Goal: Transaction & Acquisition: Purchase product/service

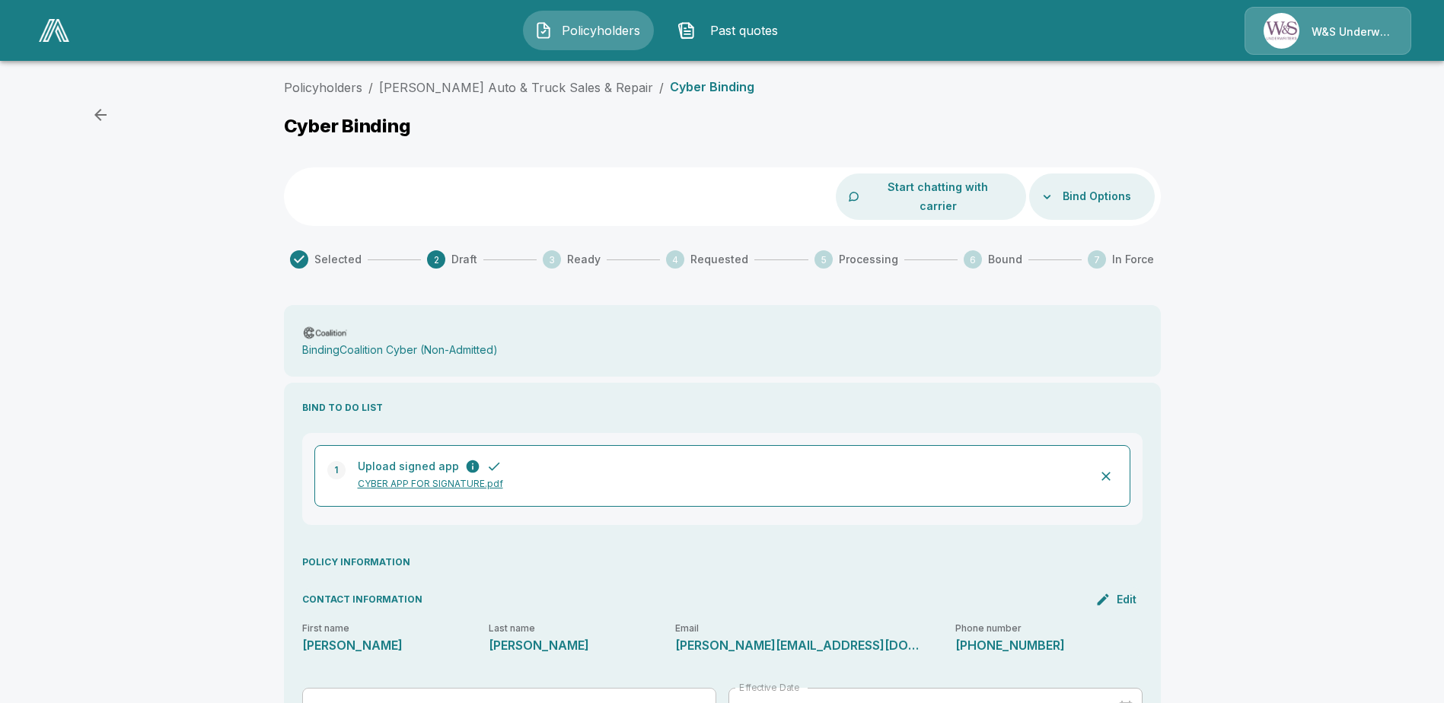
click at [431, 477] on p "CYBER APP FOR SIGNATURE.pdf" at bounding box center [720, 484] width 725 height 14
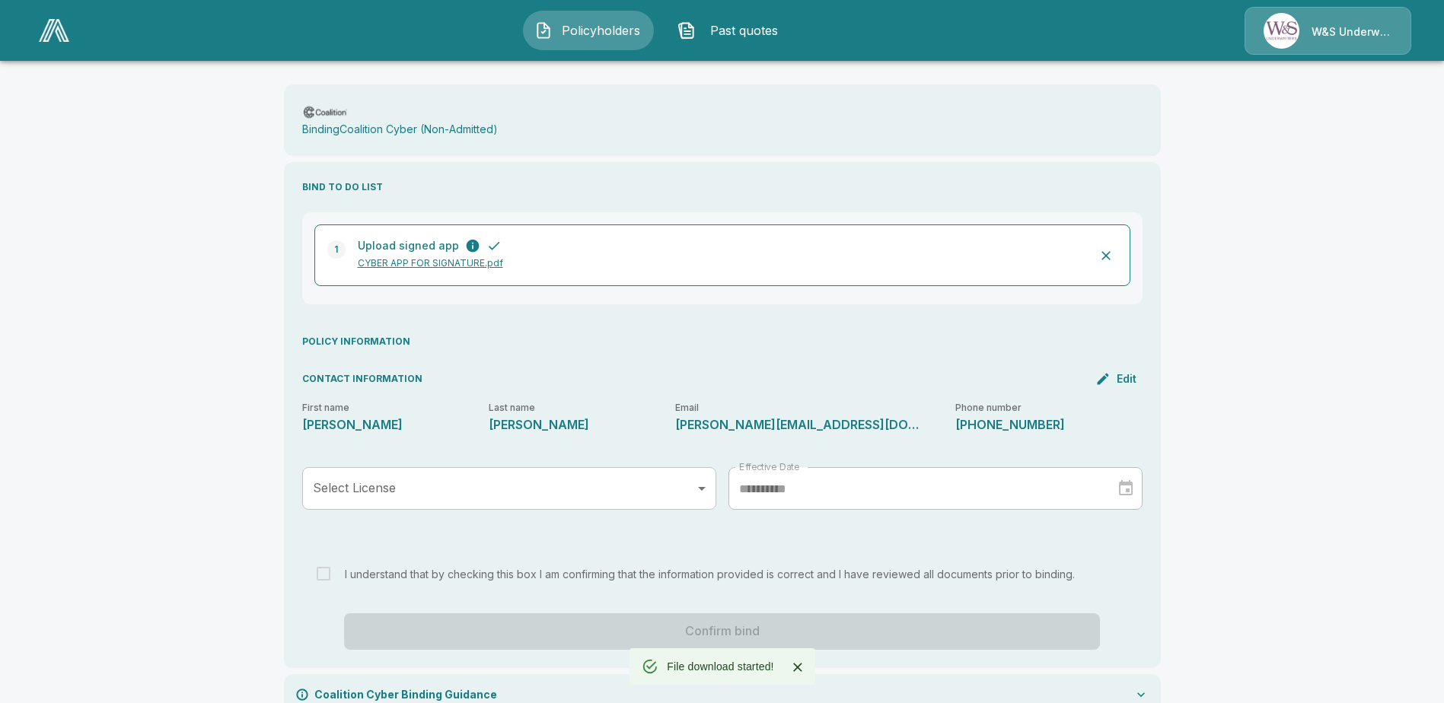
scroll to position [232, 0]
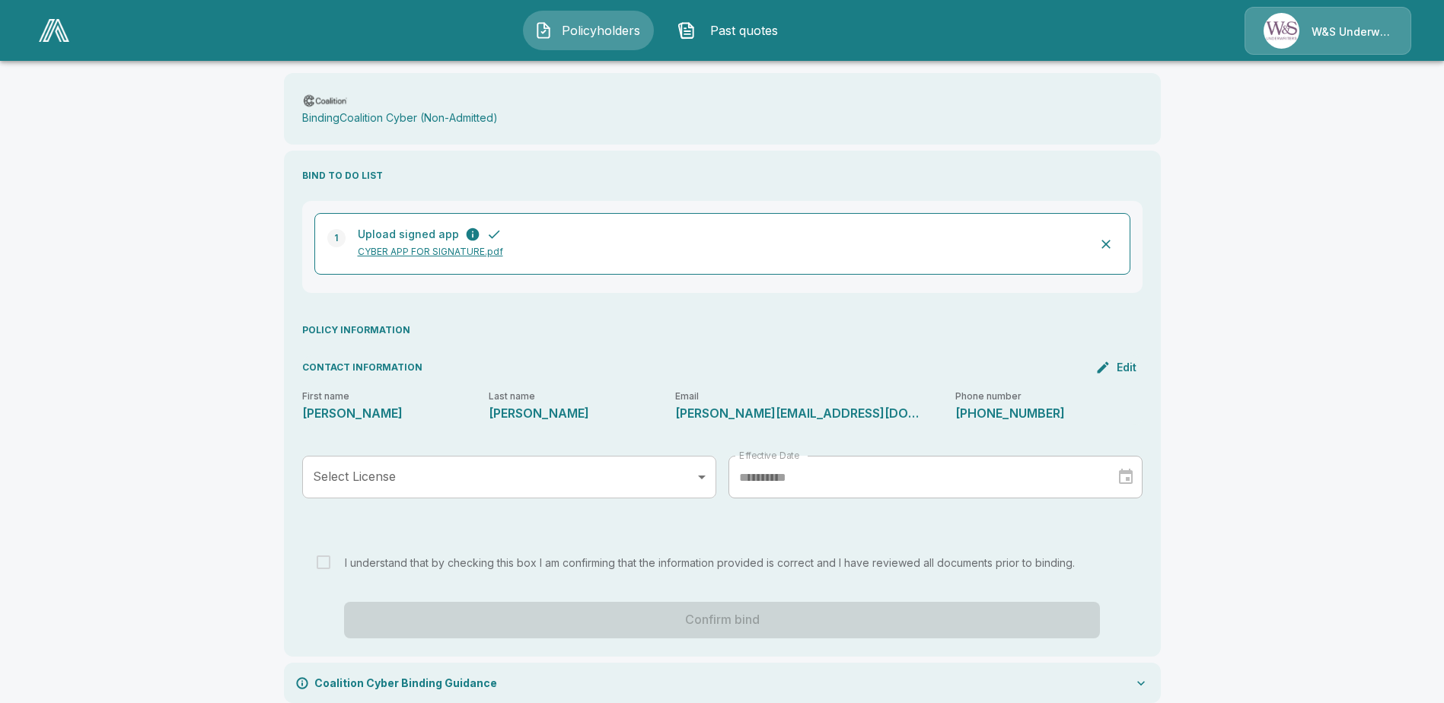
click at [665, 476] on body "**********" at bounding box center [722, 245] width 1444 height 954
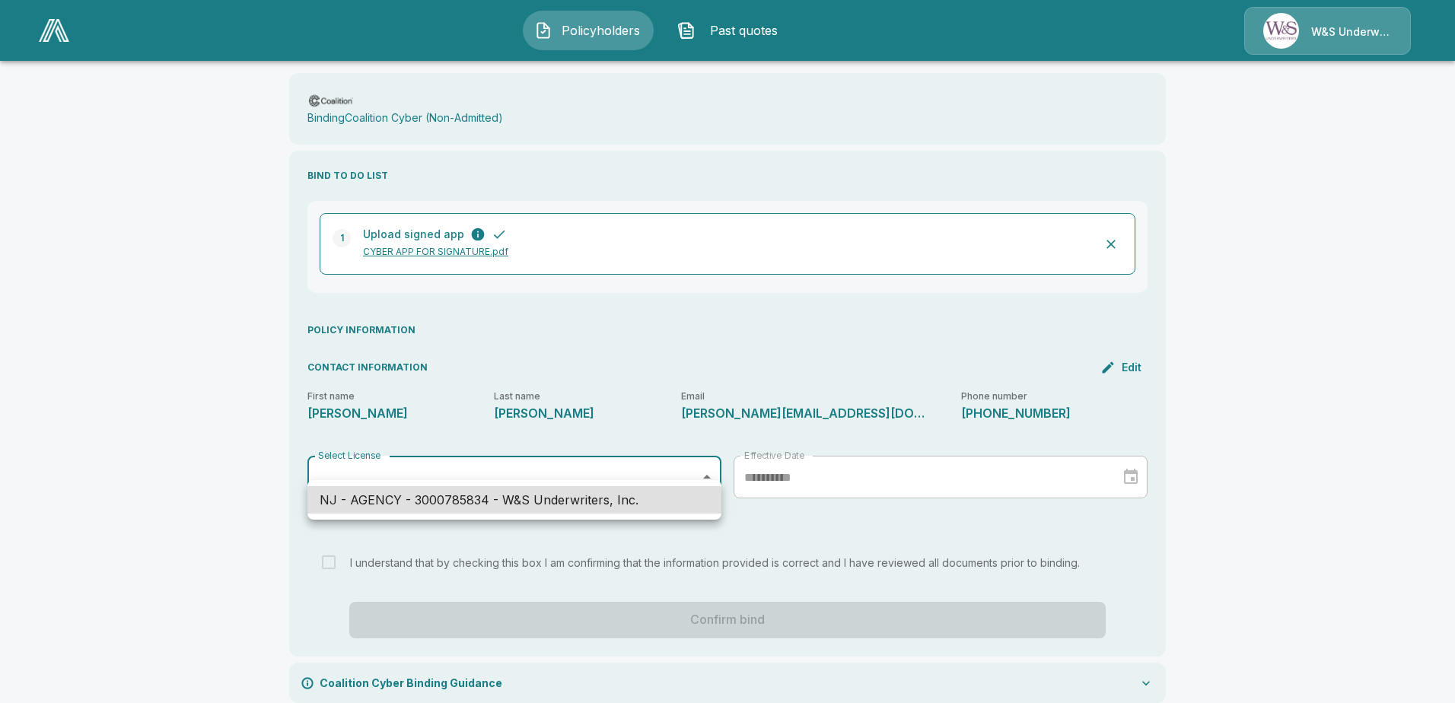
click at [659, 502] on li "NJ - AGENCY - 3000785834 - W&S Underwriters, Inc." at bounding box center [514, 499] width 414 height 27
type input "**********"
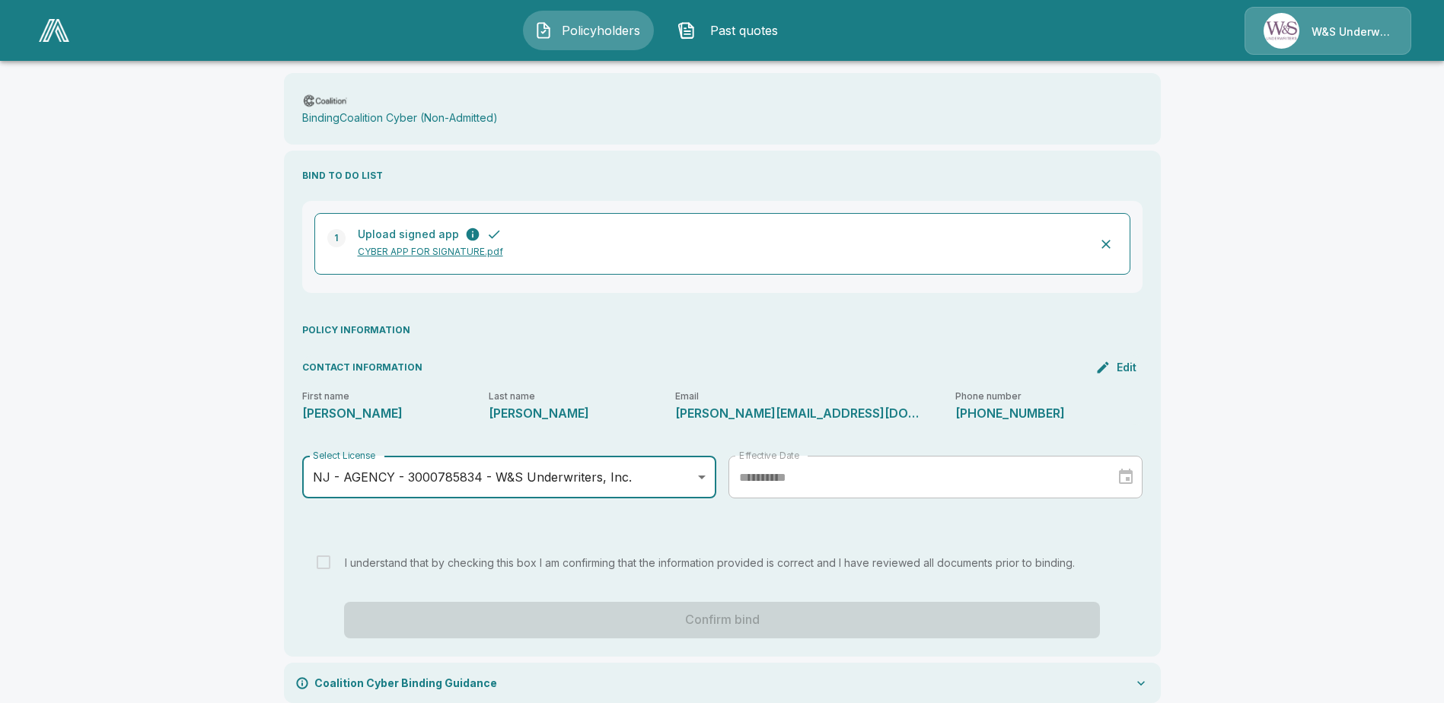
click at [1148, 676] on icon at bounding box center [1140, 683] width 15 height 15
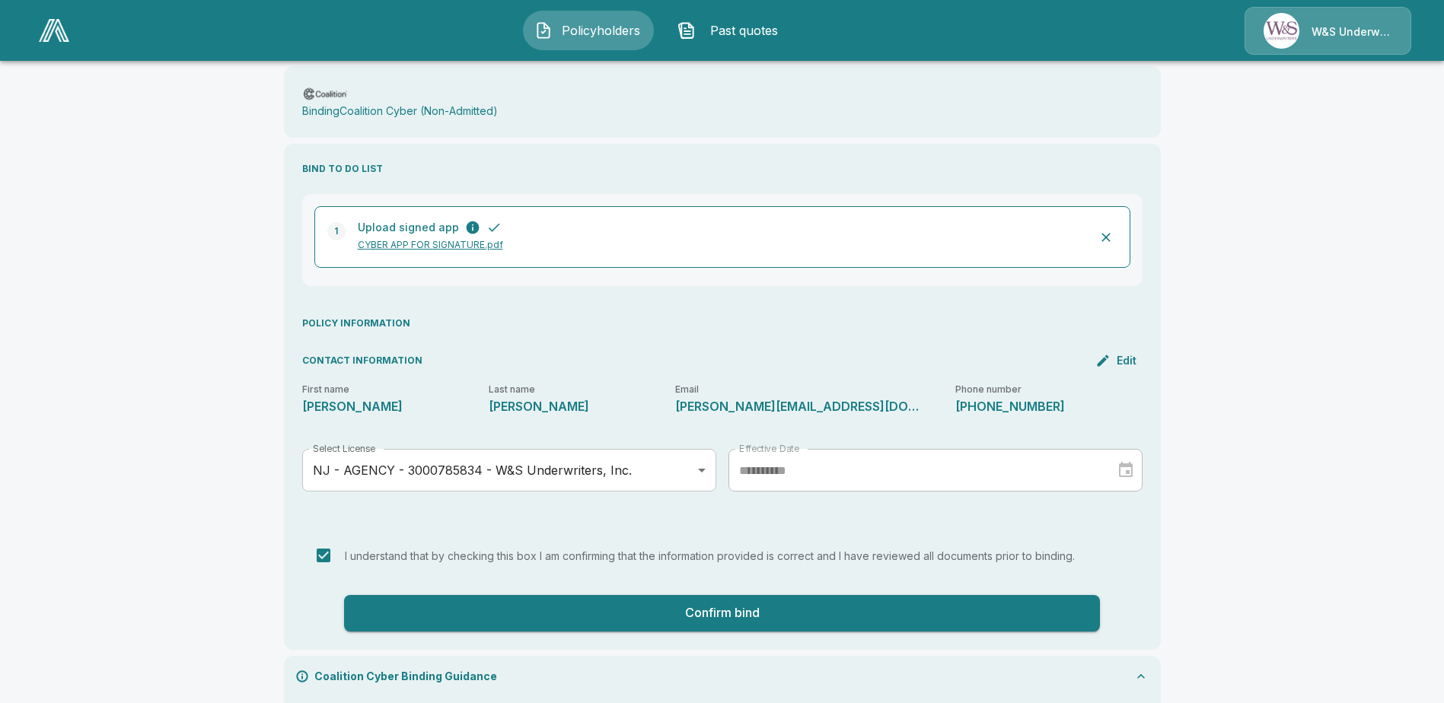
scroll to position [382, 0]
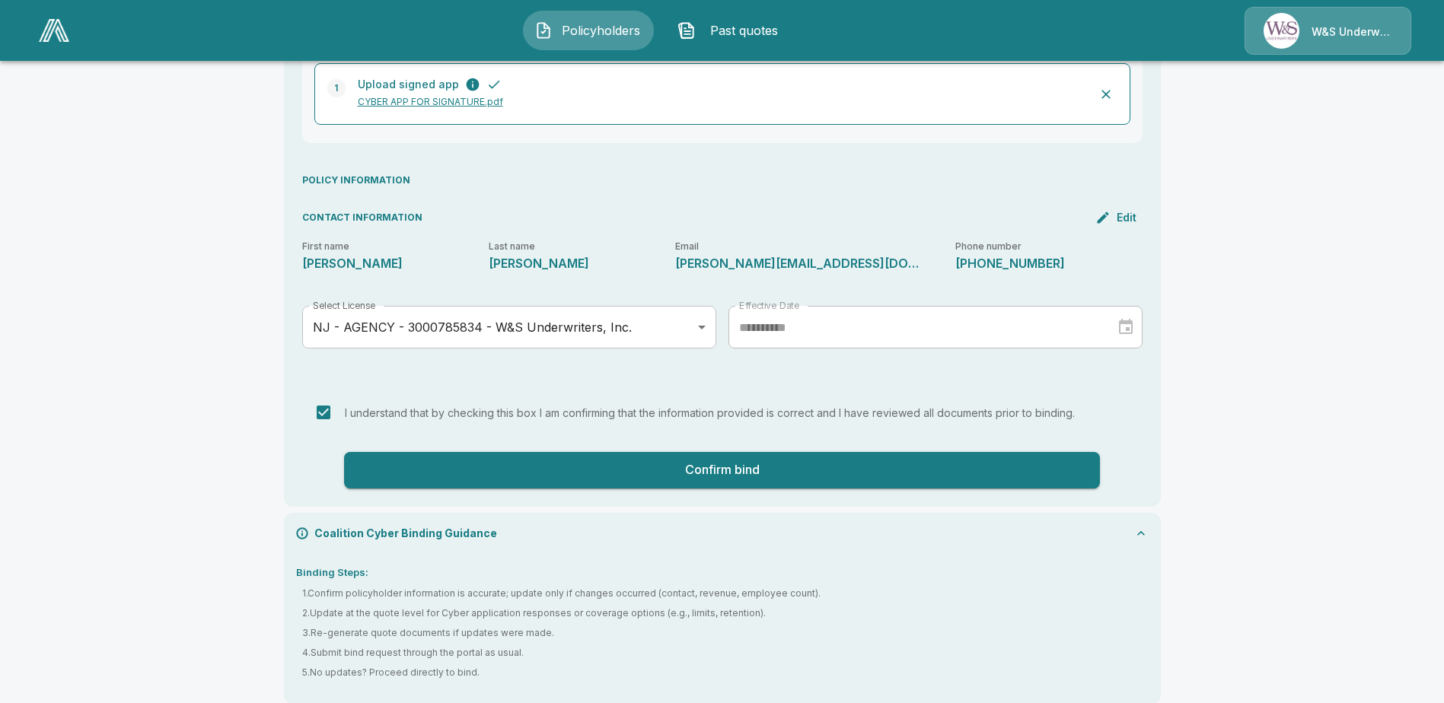
click at [769, 452] on button "Confirm bind" at bounding box center [722, 470] width 756 height 37
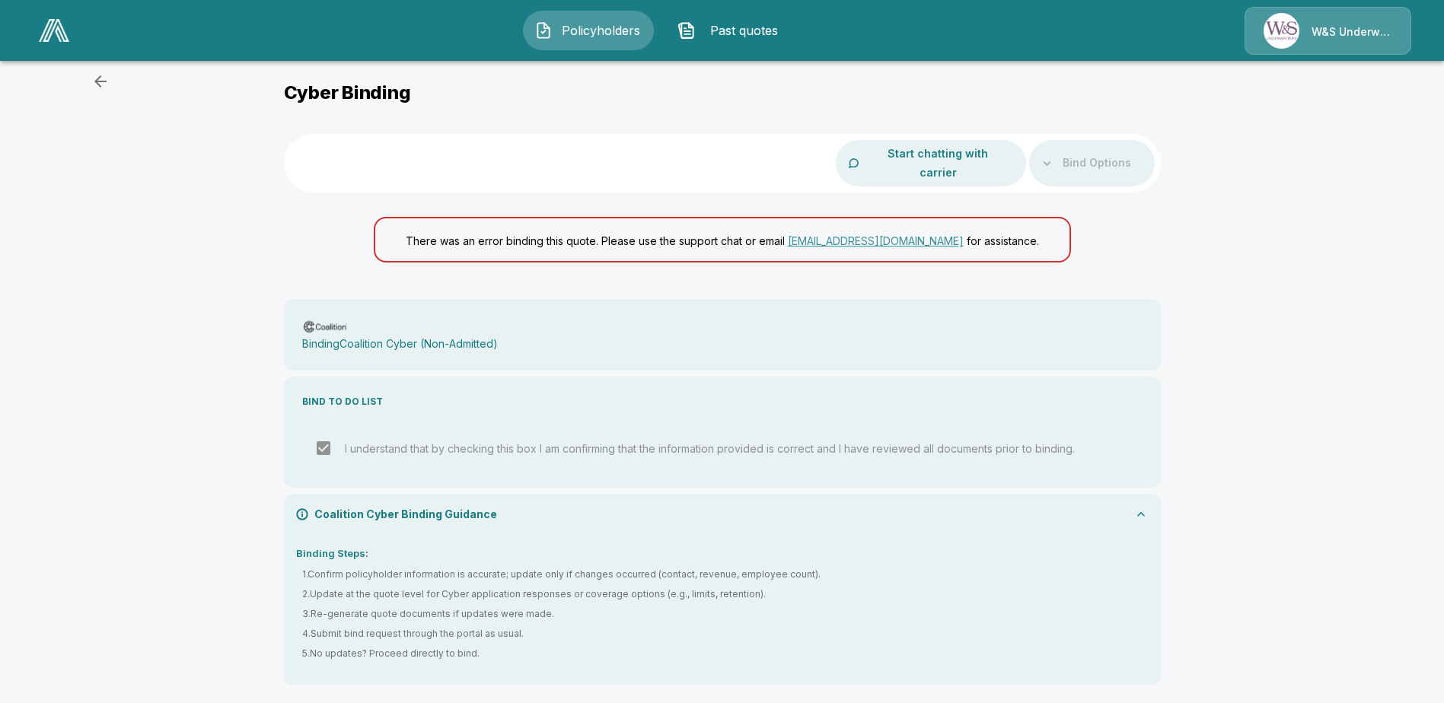
scroll to position [14, 0]
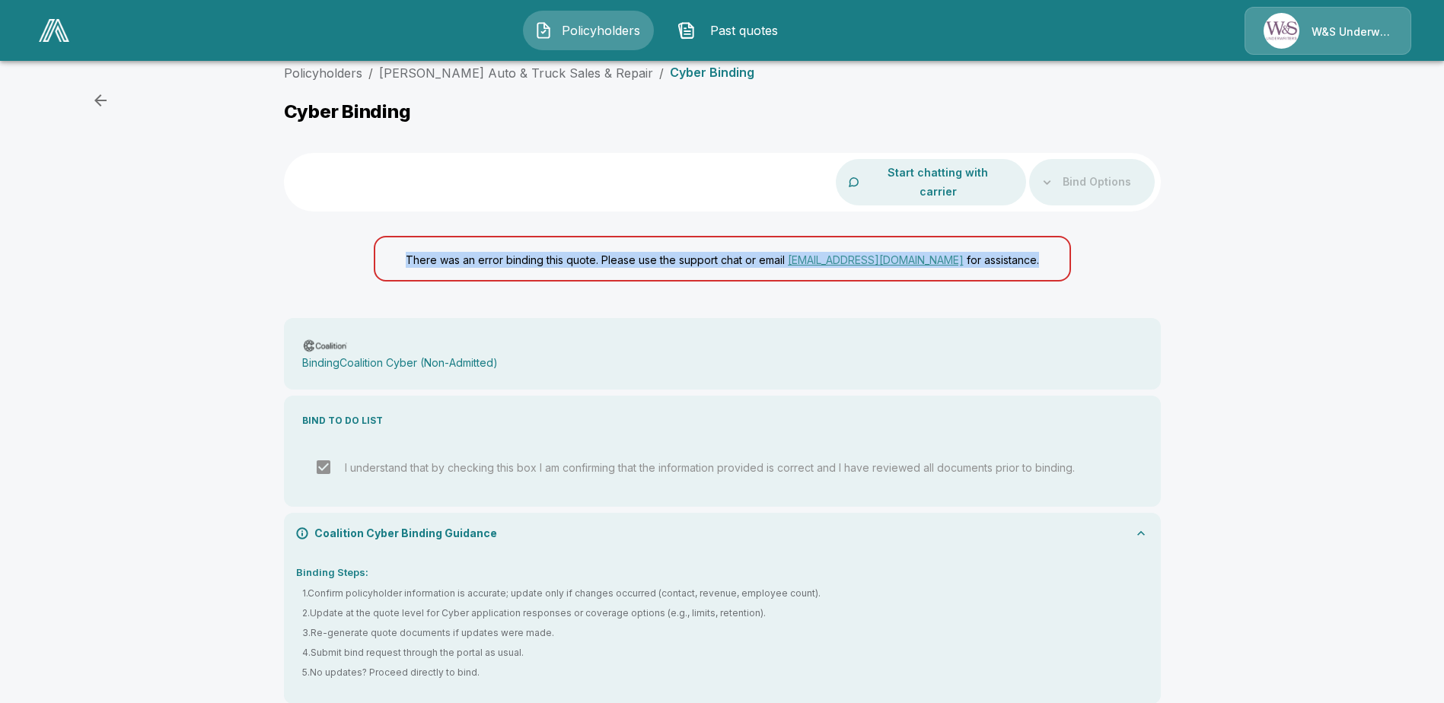
drag, startPoint x: 1045, startPoint y: 243, endPoint x: 414, endPoint y: 234, distance: 631.0
click at [414, 236] on div "There was an error binding this quote. Please use the support chat or email [EM…" at bounding box center [722, 259] width 697 height 46
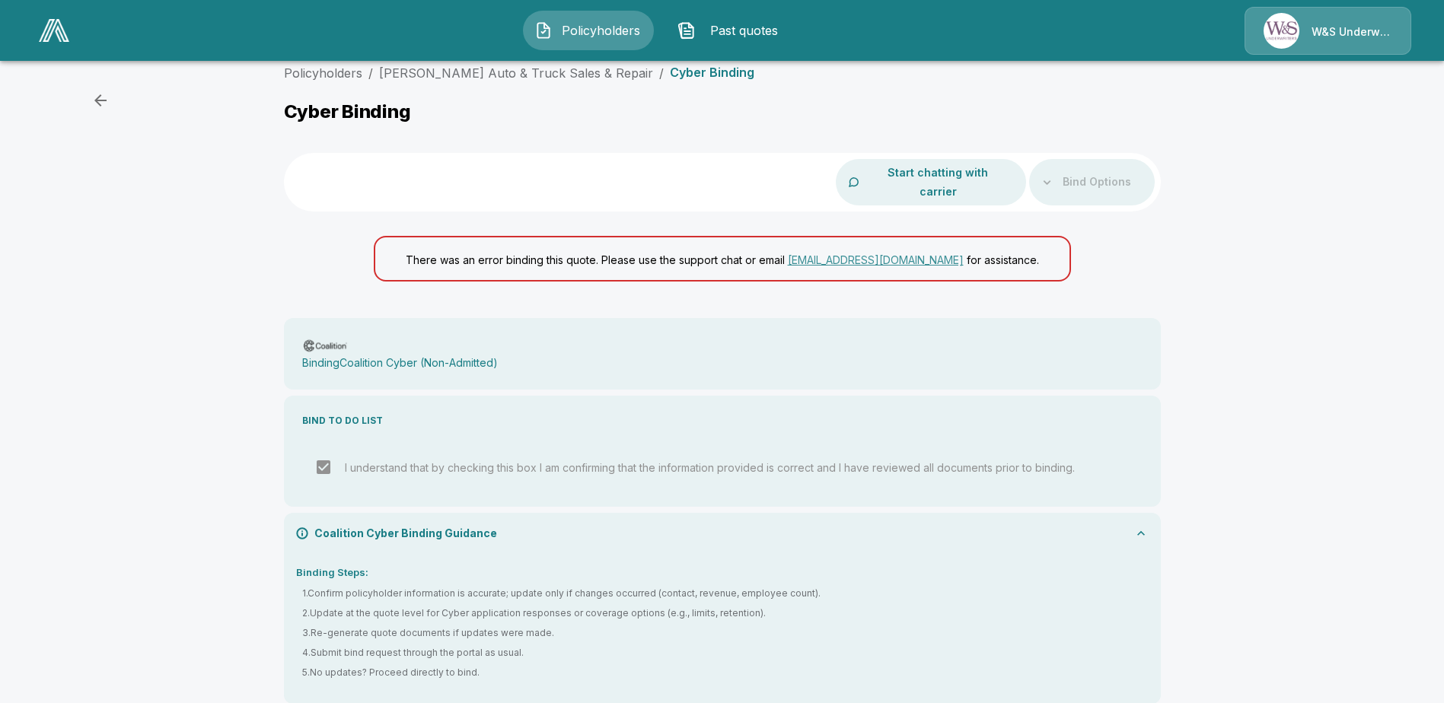
click at [1164, 291] on div "Policyholders / [PERSON_NAME] Auto & Truck Sales & Repair / Cyber Binding Cyber…" at bounding box center [722, 393] width 913 height 658
click at [761, 24] on span "Past quotes" at bounding box center [744, 30] width 84 height 18
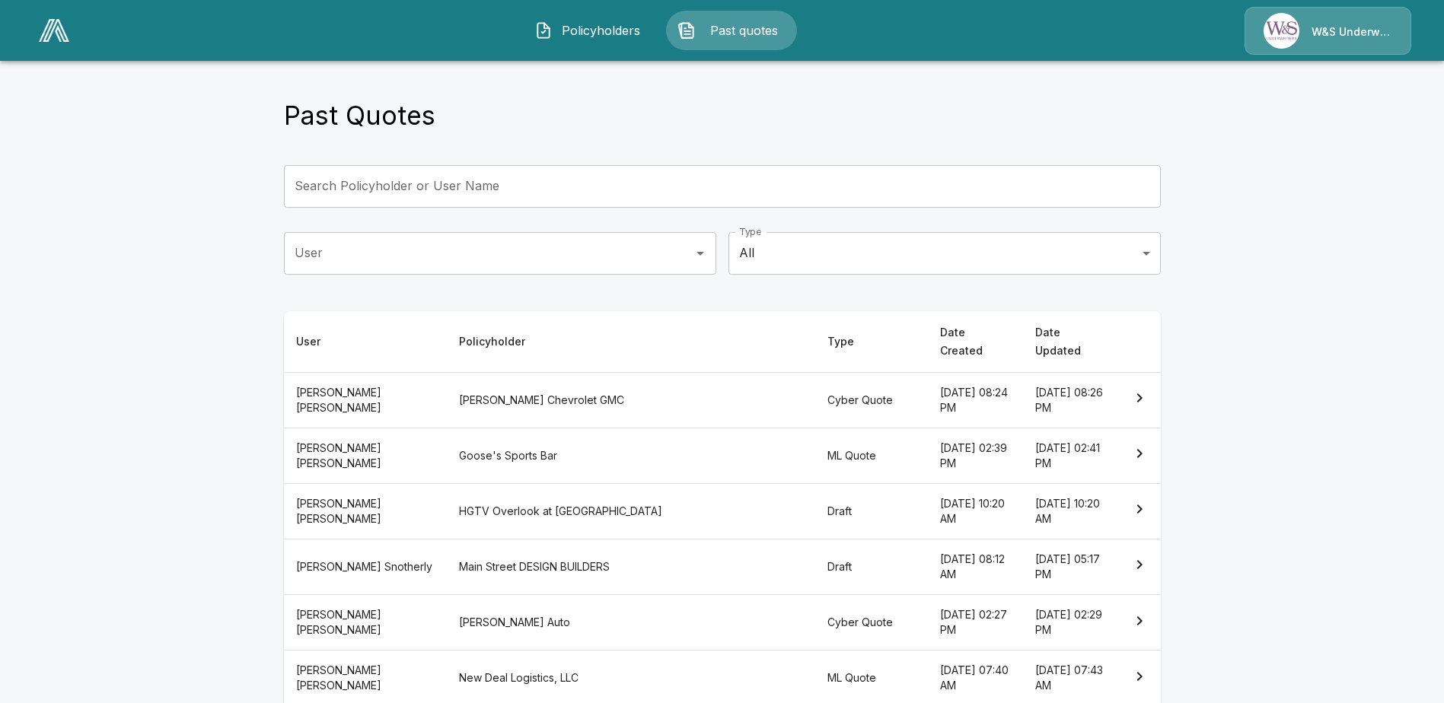
click at [430, 266] on input "User" at bounding box center [489, 253] width 396 height 29
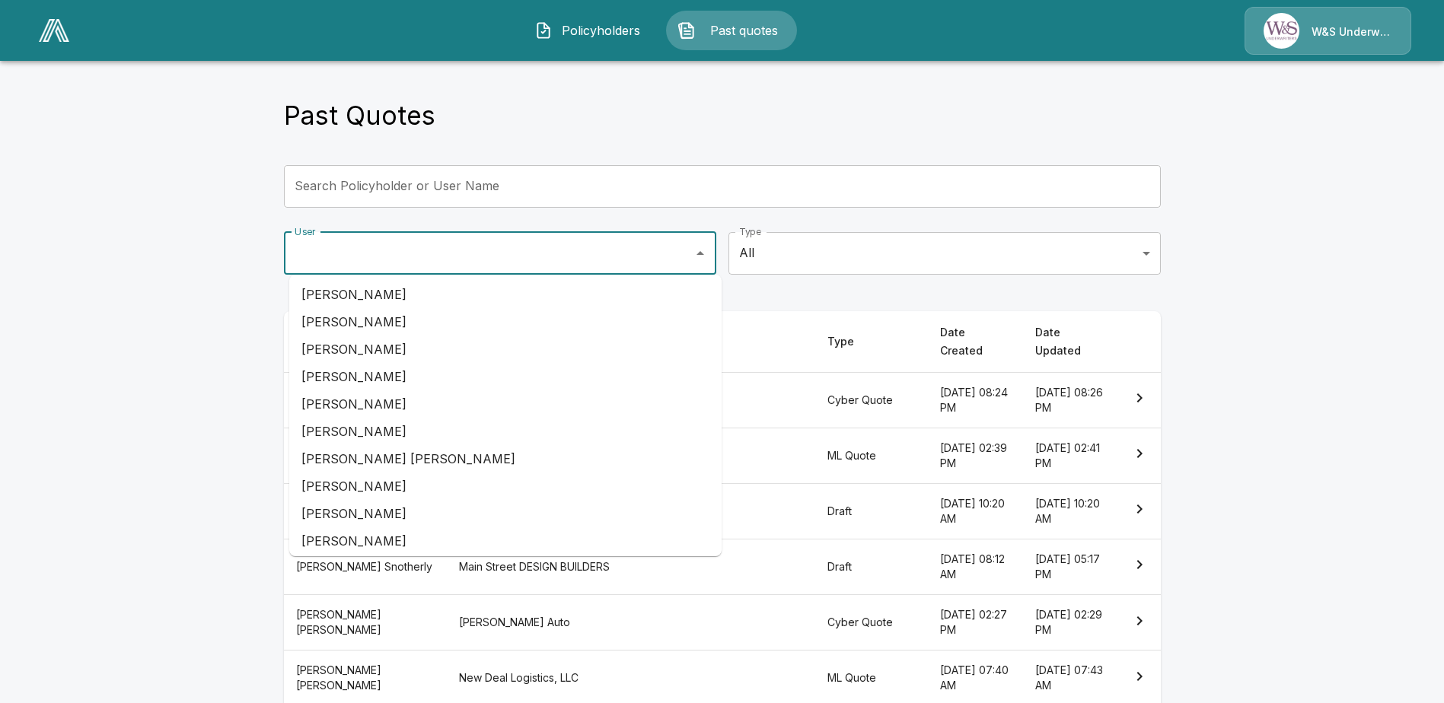
click at [404, 289] on li "[PERSON_NAME]" at bounding box center [505, 294] width 432 height 27
type input "*********"
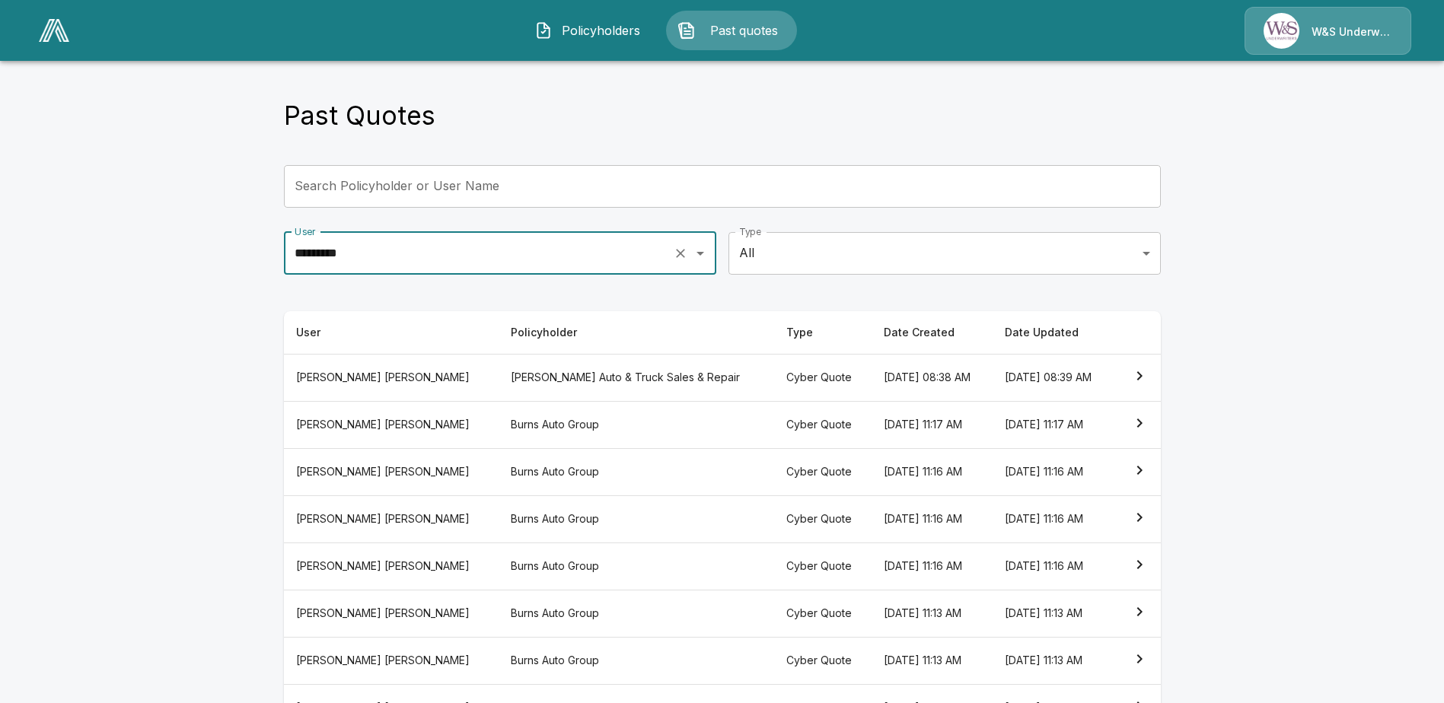
click at [600, 376] on th "[PERSON_NAME] Auto & Truck Sales & Repair" at bounding box center [636, 377] width 276 height 47
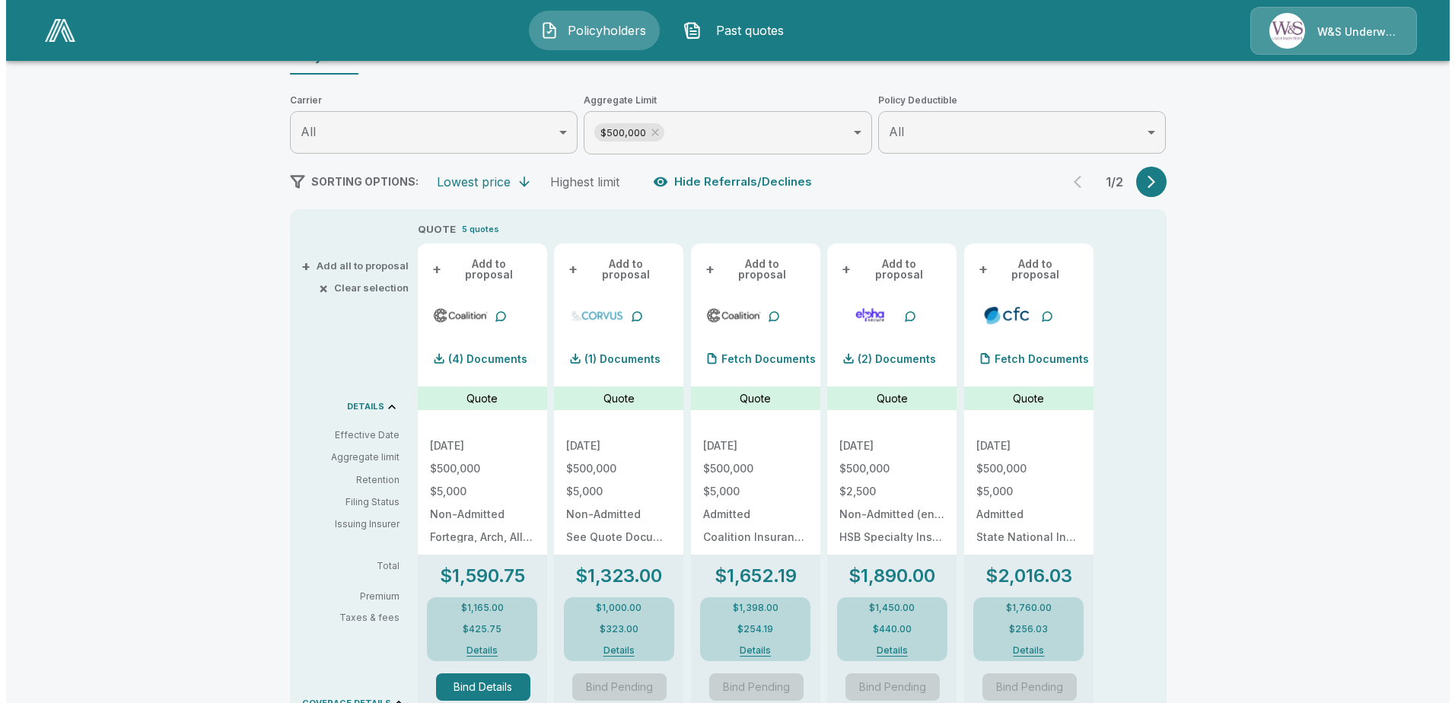
scroll to position [228, 0]
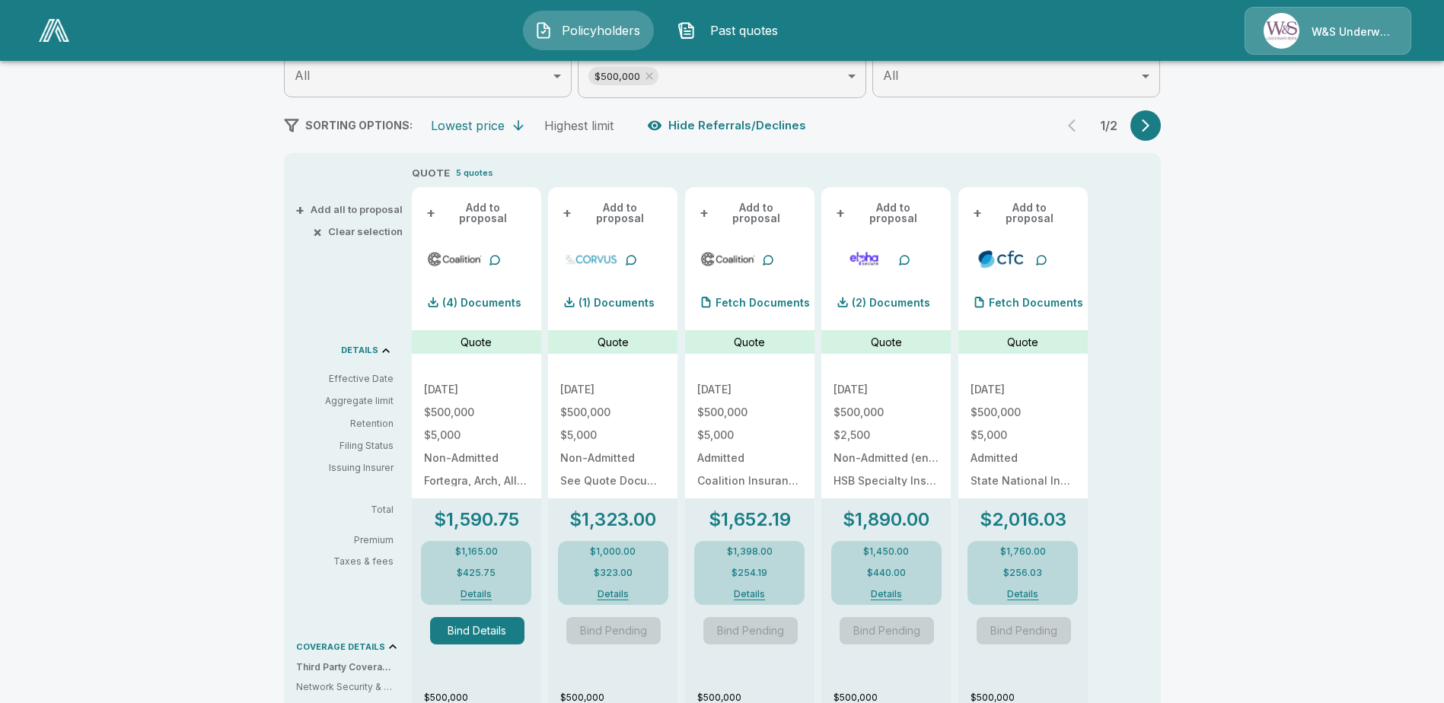
click at [490, 590] on button "Details" at bounding box center [476, 594] width 68 height 9
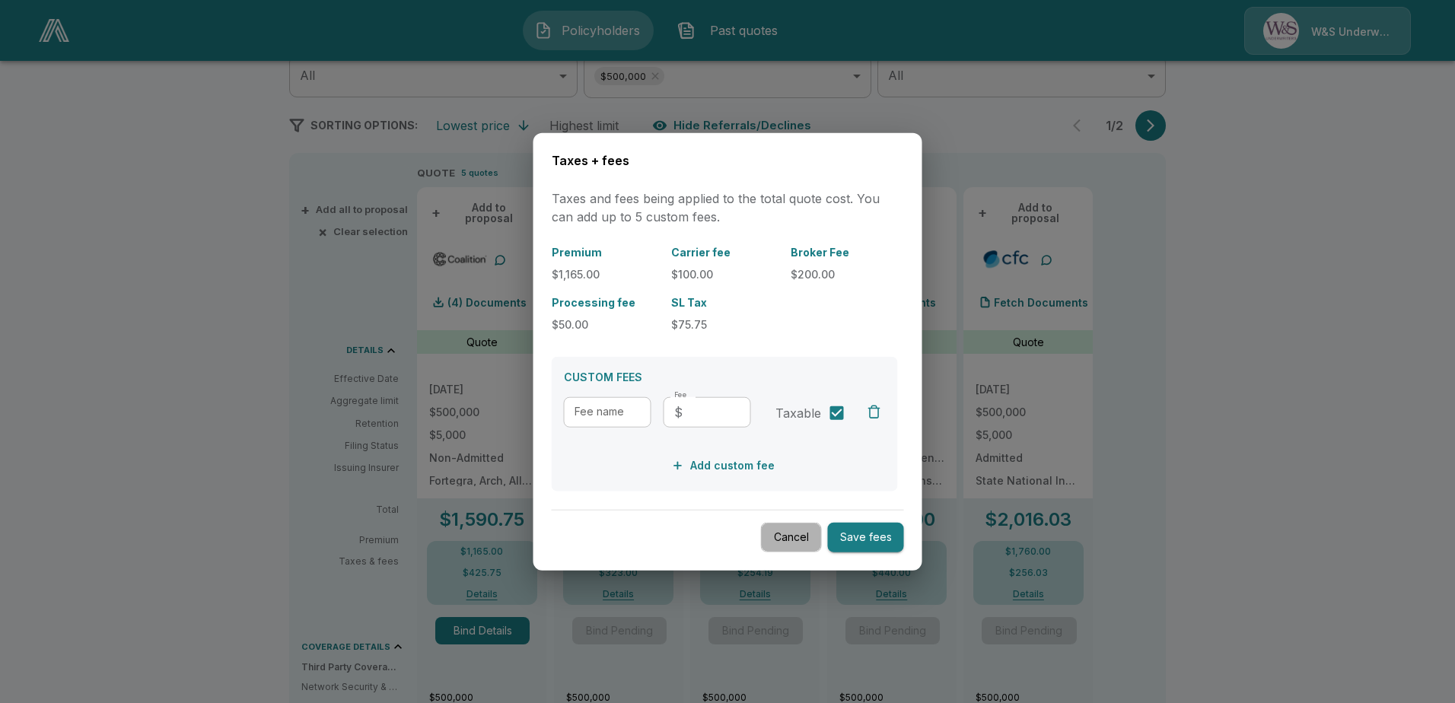
click at [785, 537] on button "Cancel" at bounding box center [791, 538] width 61 height 30
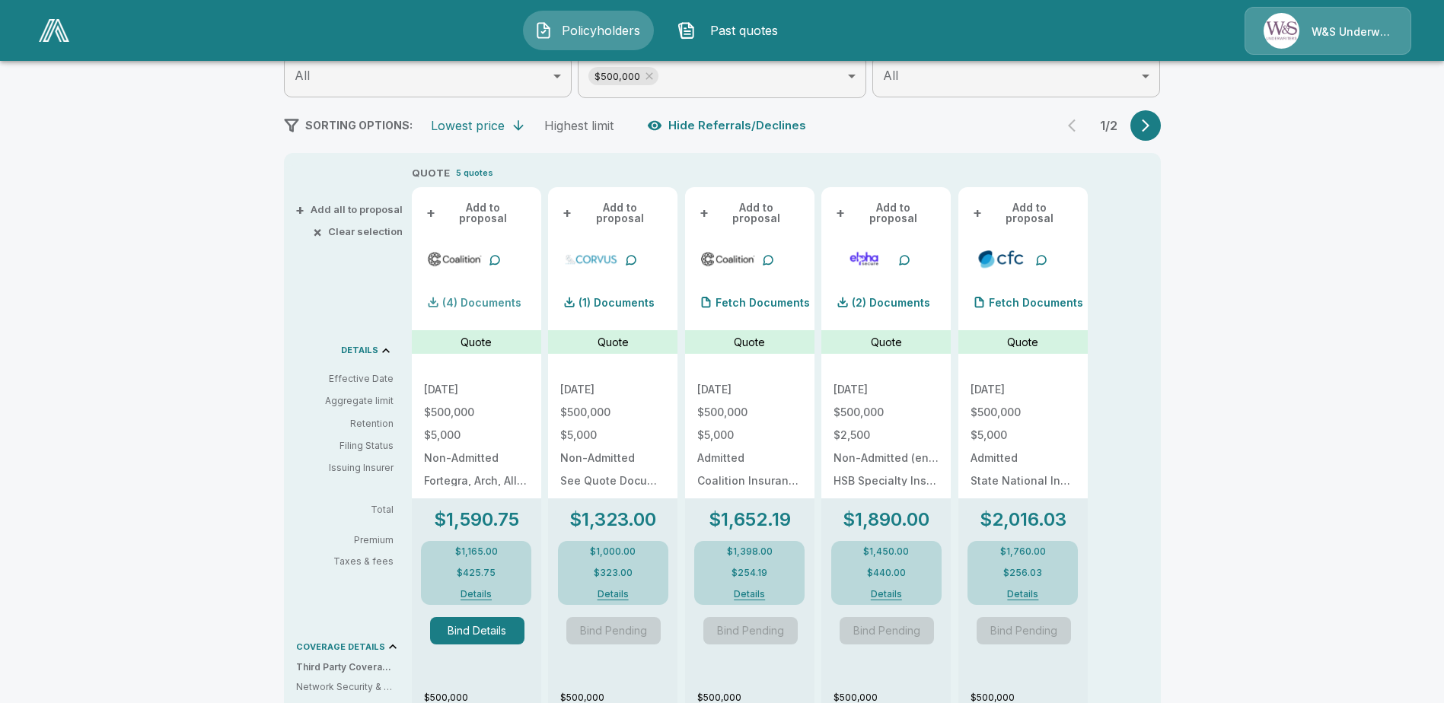
click at [500, 298] on p "(4) Documents" at bounding box center [481, 303] width 79 height 11
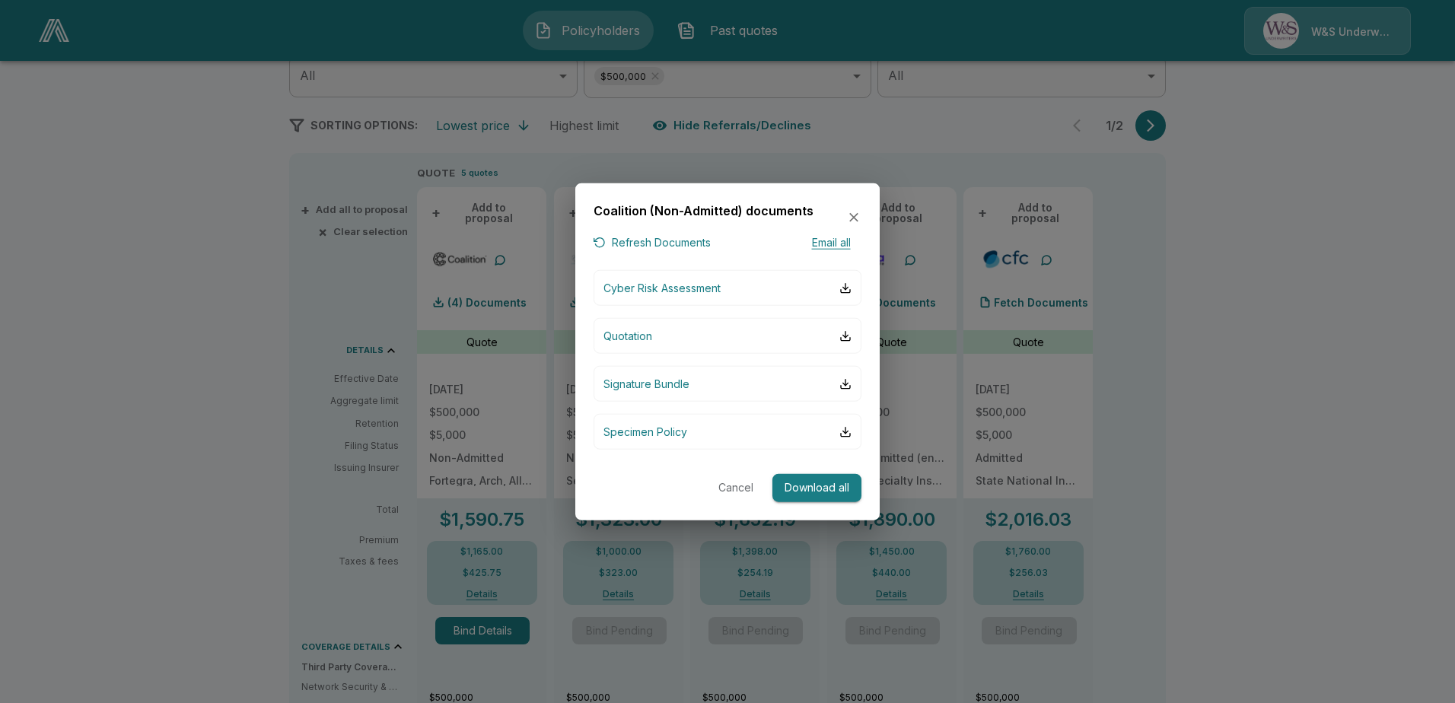
click at [844, 244] on button "Email all" at bounding box center [831, 242] width 61 height 19
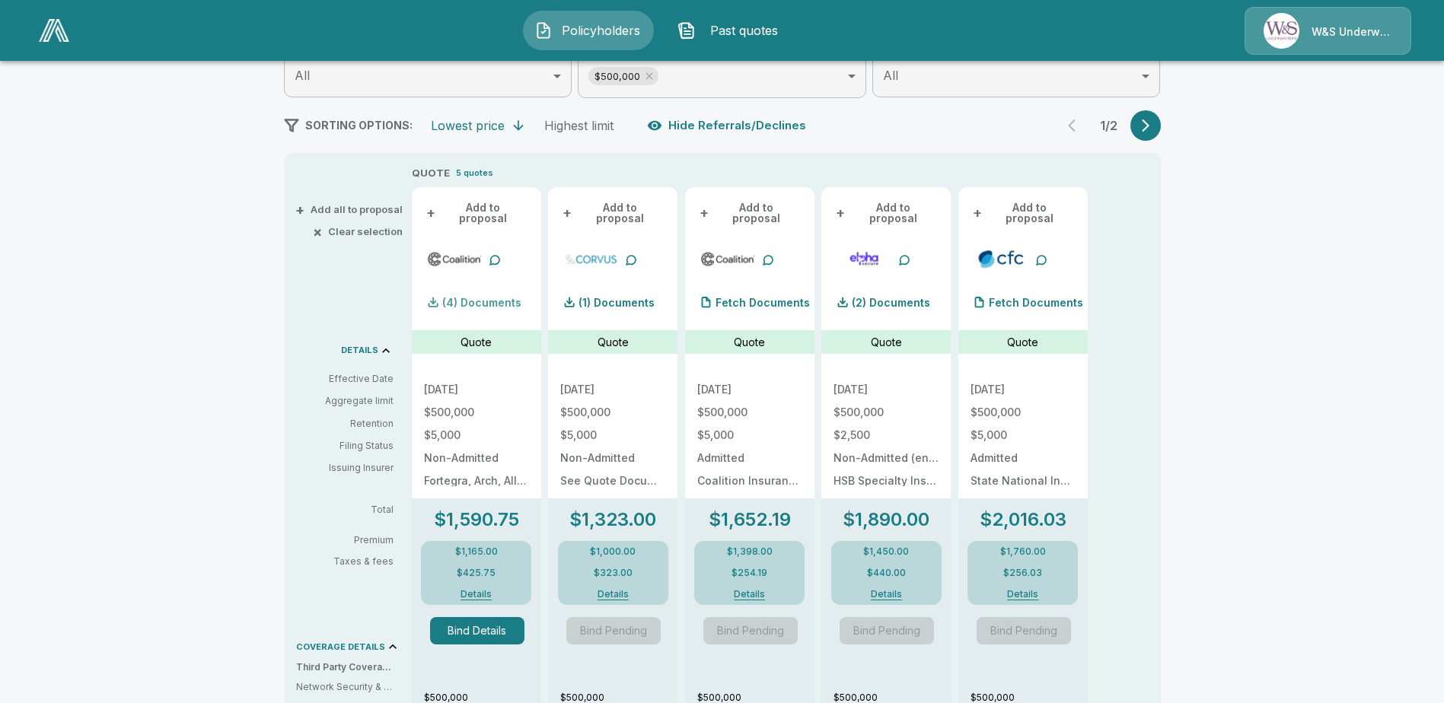
click at [505, 288] on div "(4) Documents" at bounding box center [472, 303] width 97 height 30
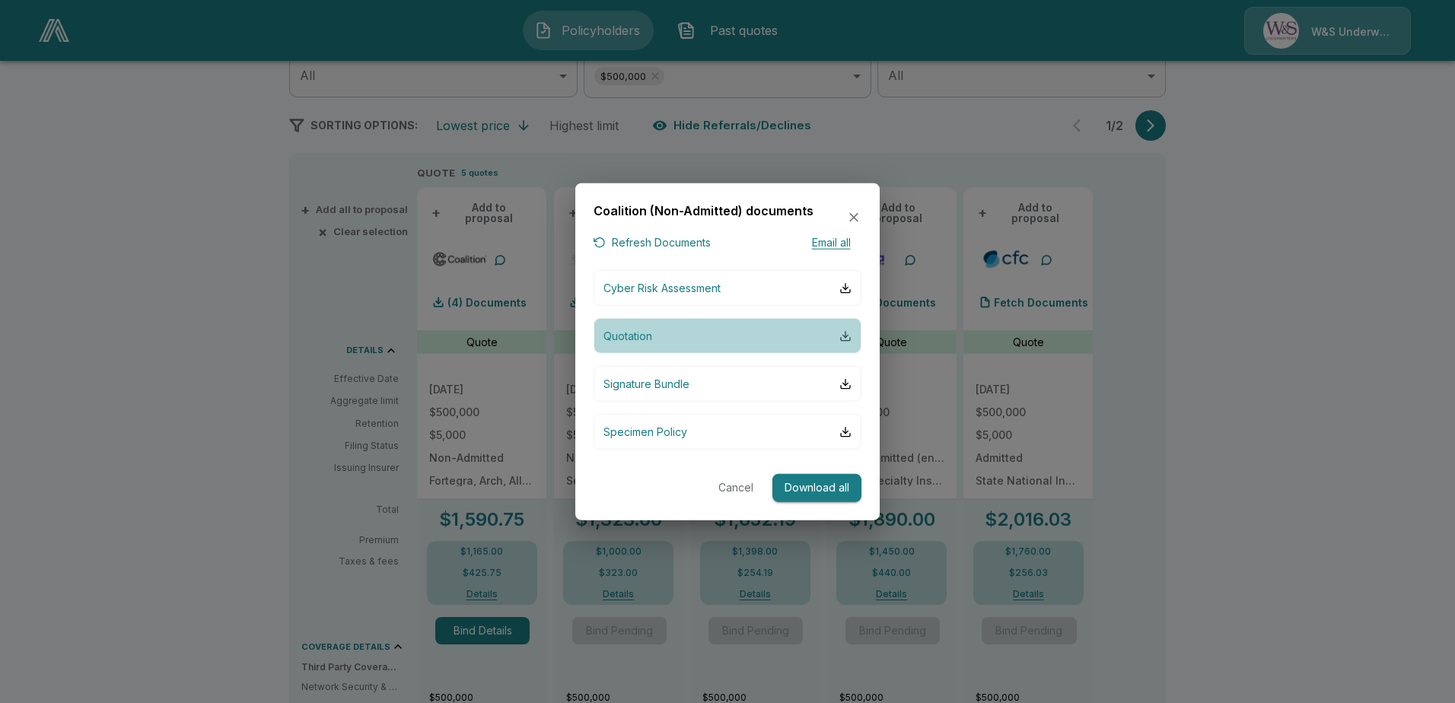
click at [846, 340] on div "button" at bounding box center [845, 336] width 12 height 12
click at [843, 337] on div "button" at bounding box center [845, 336] width 12 height 12
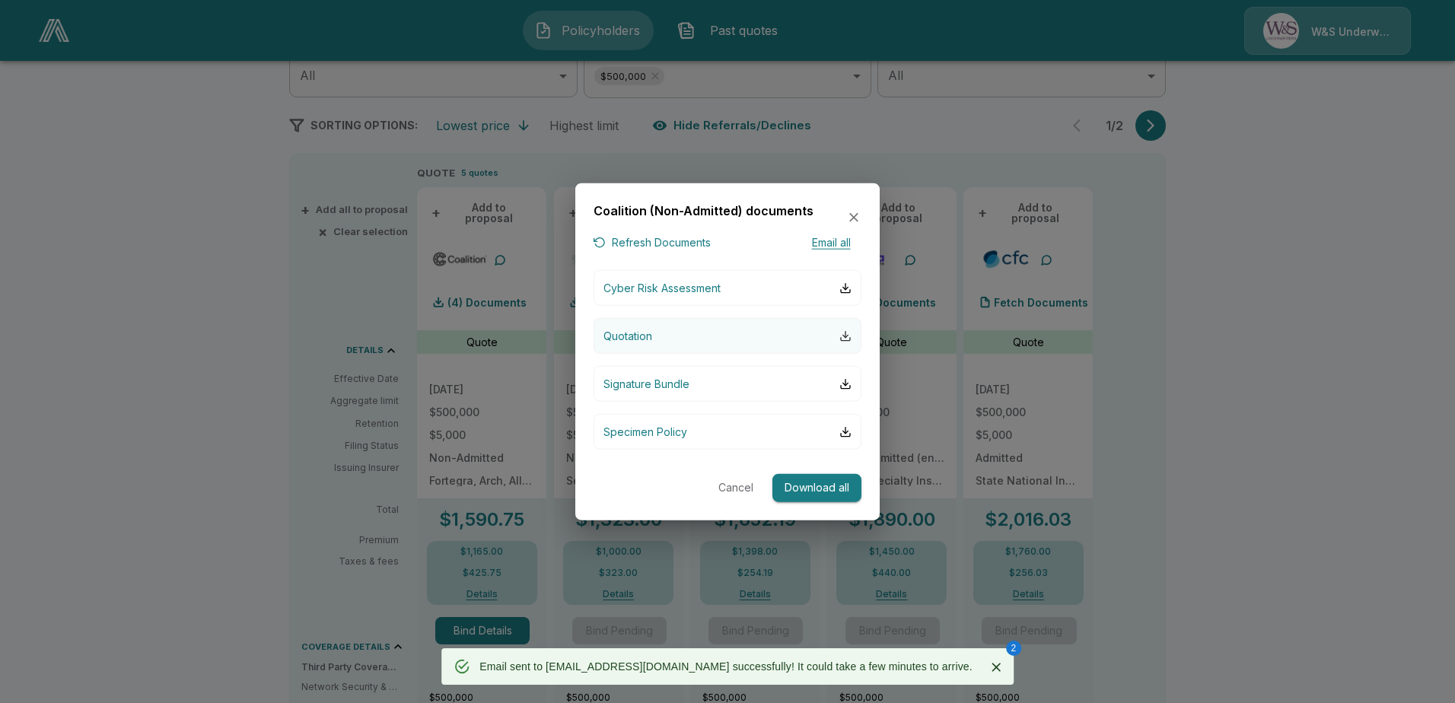
click at [840, 331] on div "button" at bounding box center [845, 336] width 12 height 12
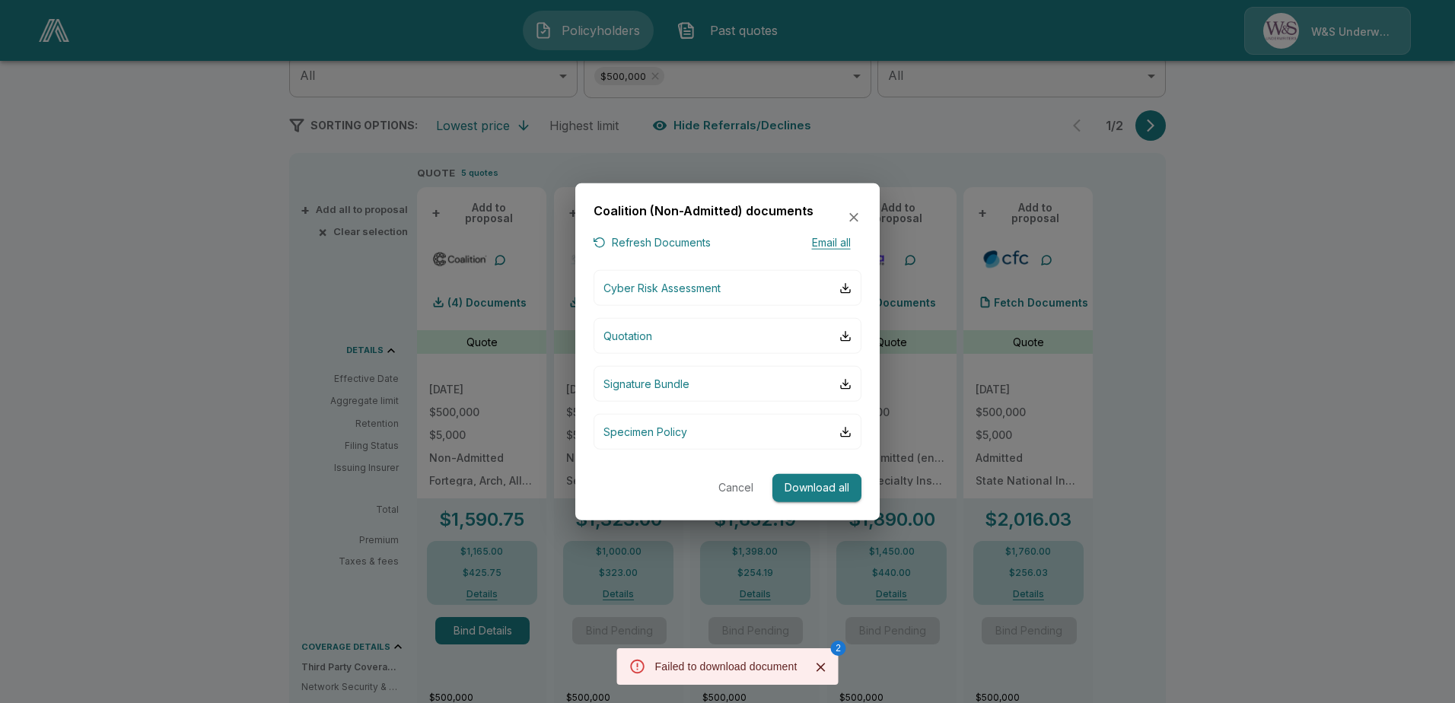
click at [814, 667] on icon "Close" at bounding box center [820, 667] width 15 height 15
click at [850, 212] on icon "button" at bounding box center [853, 217] width 15 height 15
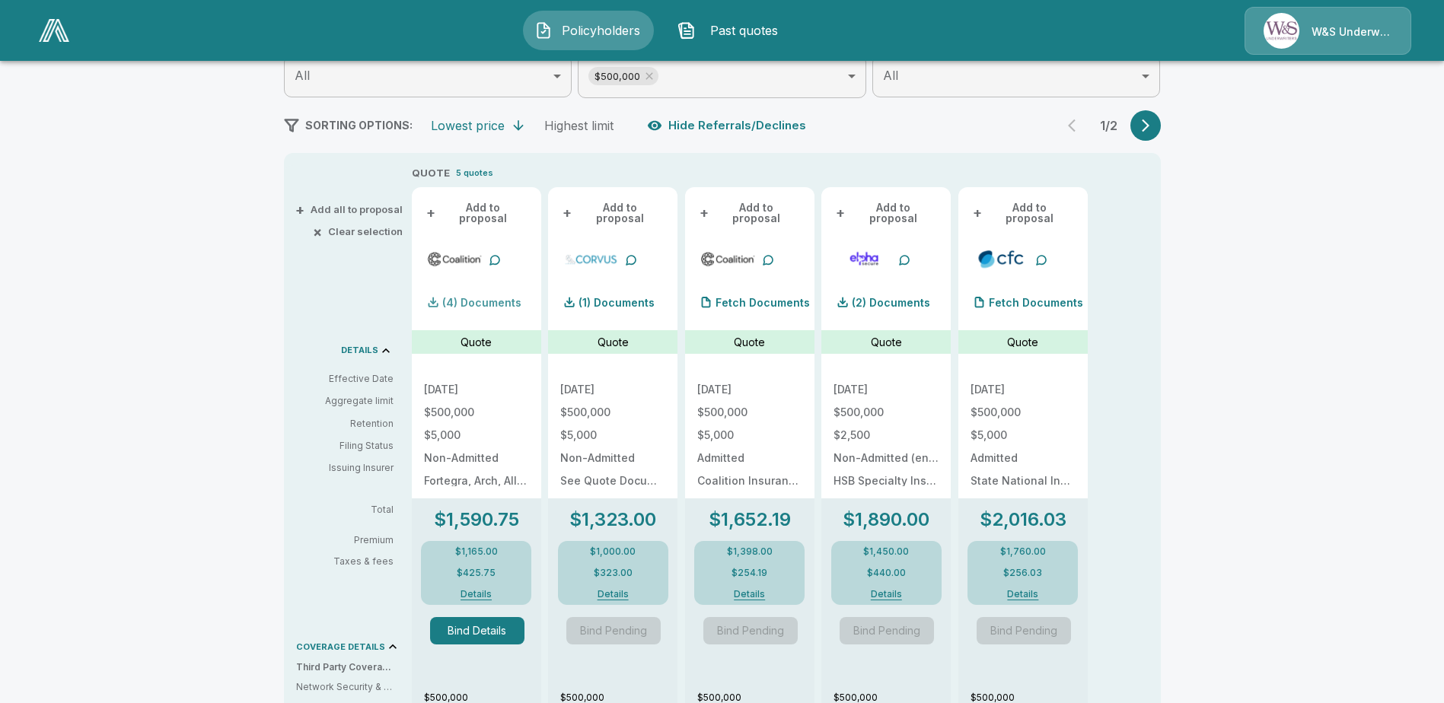
click at [499, 288] on div "(4) Documents" at bounding box center [472, 303] width 97 height 30
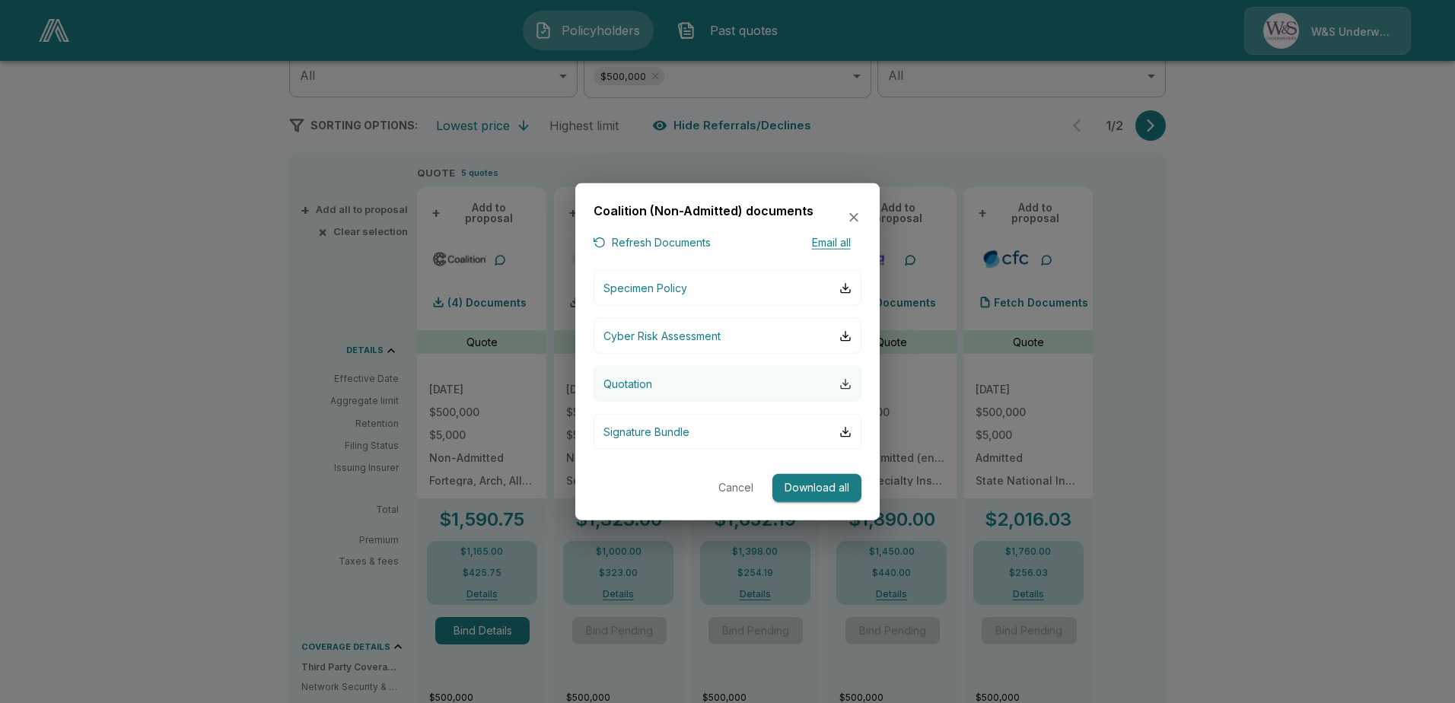
click at [841, 384] on div "button" at bounding box center [845, 383] width 12 height 12
